Goal: Find specific page/section: Find specific page/section

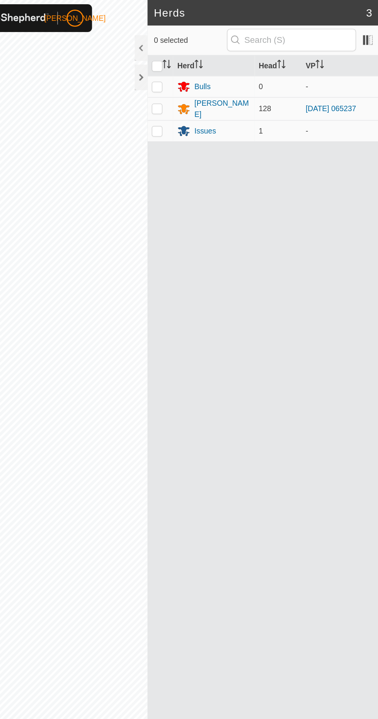
click at [174, 60] on div at bounding box center [172, 56] width 9 height 19
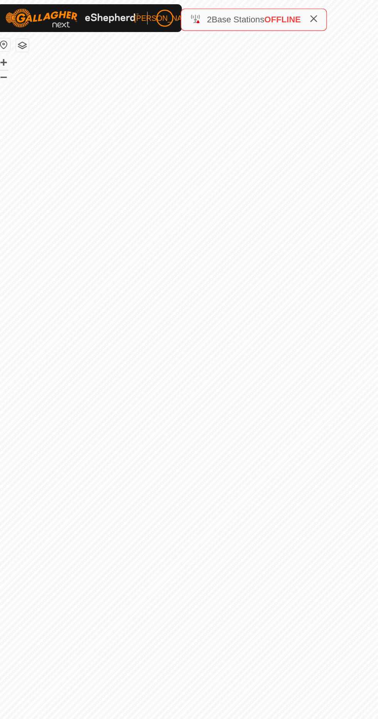
click at [186, 14] on span "Base Stations" at bounding box center [178, 14] width 38 height 7
